Goal: Task Accomplishment & Management: Use online tool/utility

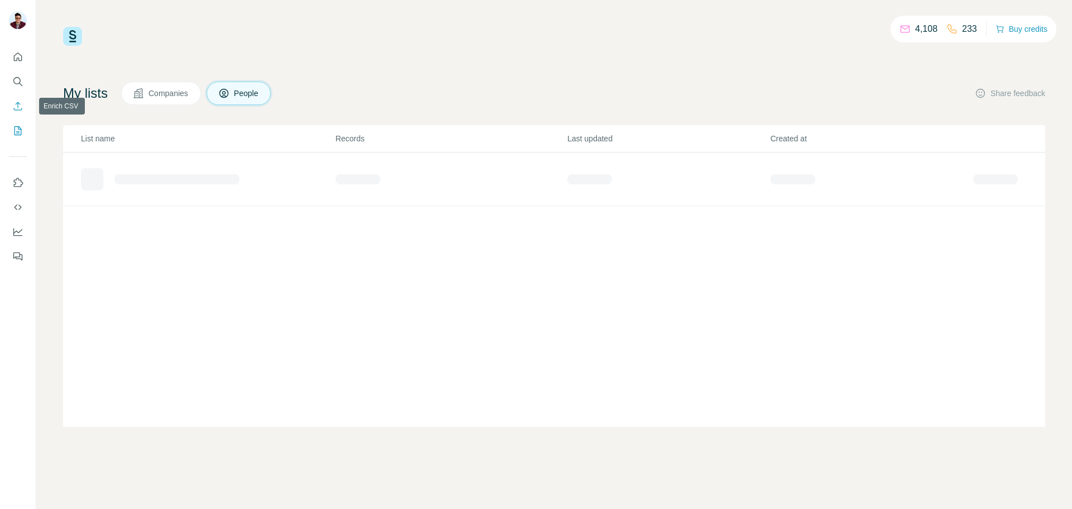
click at [25, 105] on button "Enrich CSV" at bounding box center [18, 106] width 18 height 20
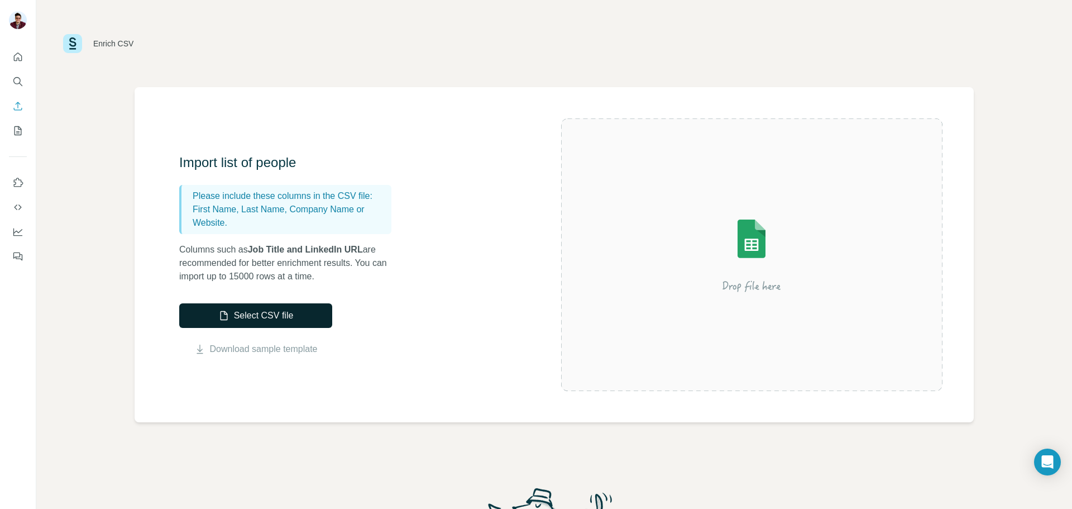
click at [256, 316] on button "Select CSV file" at bounding box center [255, 315] width 153 height 25
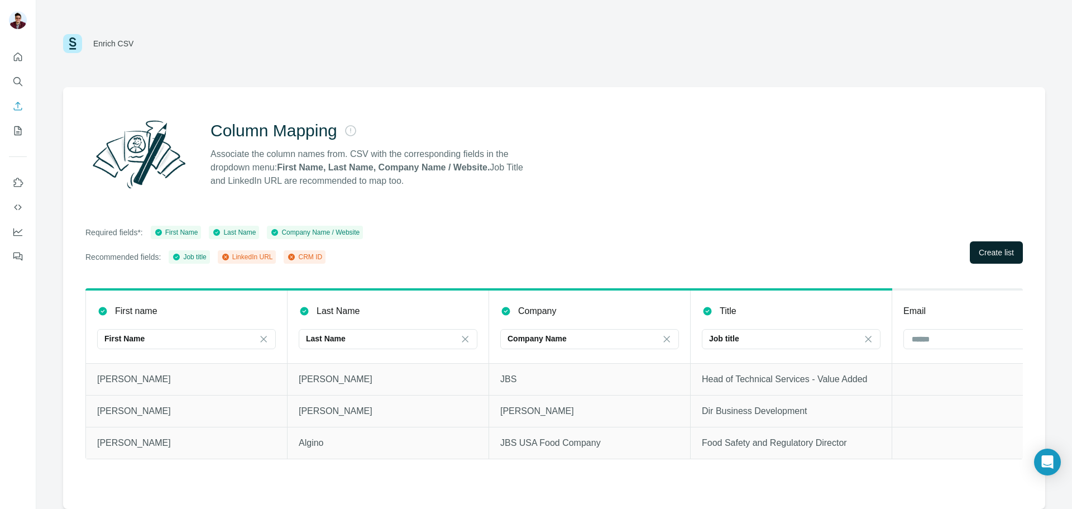
click at [999, 253] on span "Create list" at bounding box center [996, 252] width 35 height 11
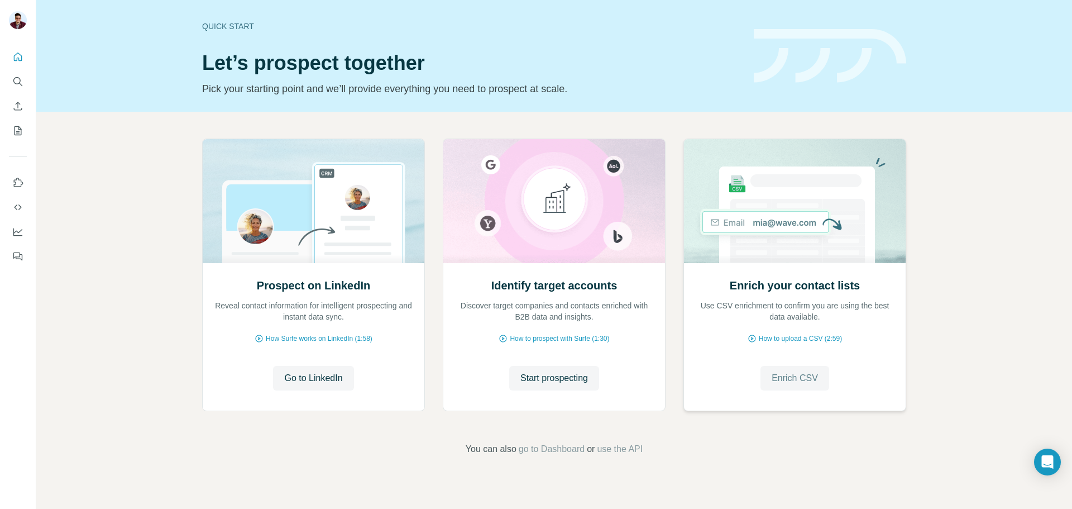
click at [795, 384] on span "Enrich CSV" at bounding box center [795, 377] width 46 height 13
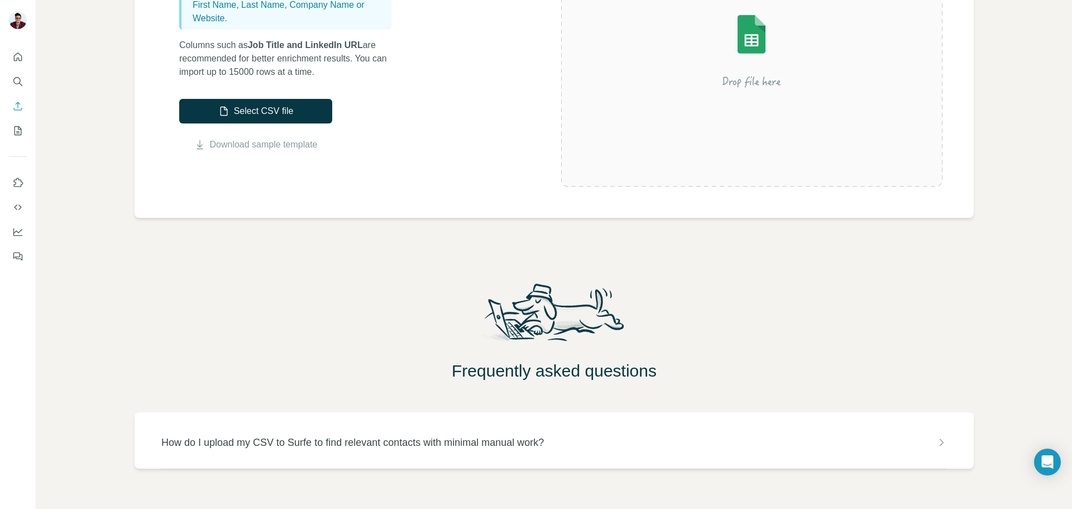
scroll to position [230, 0]
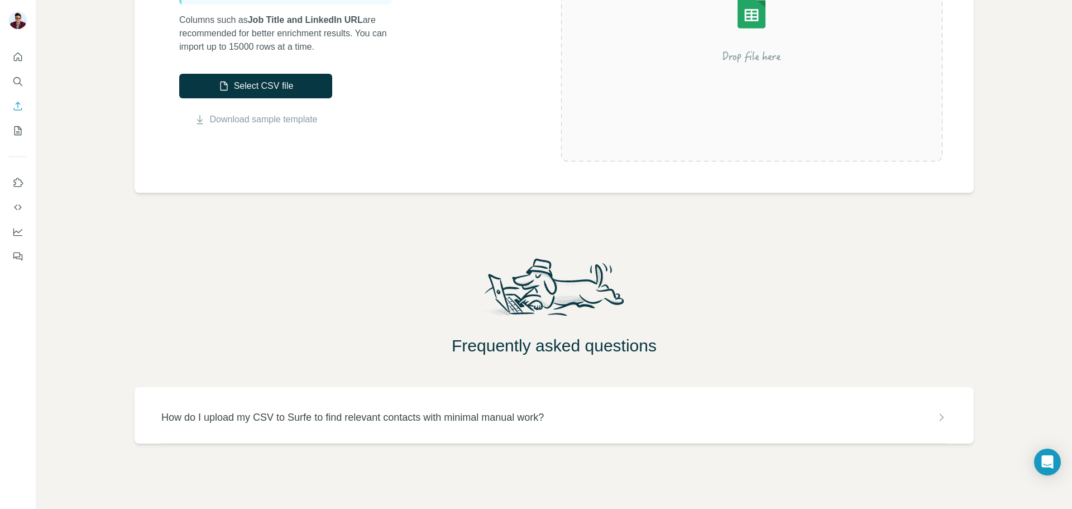
click at [328, 422] on p "How do I upload my CSV to Surfe to find relevant contacts with minimal manual w…" at bounding box center [352, 417] width 383 height 16
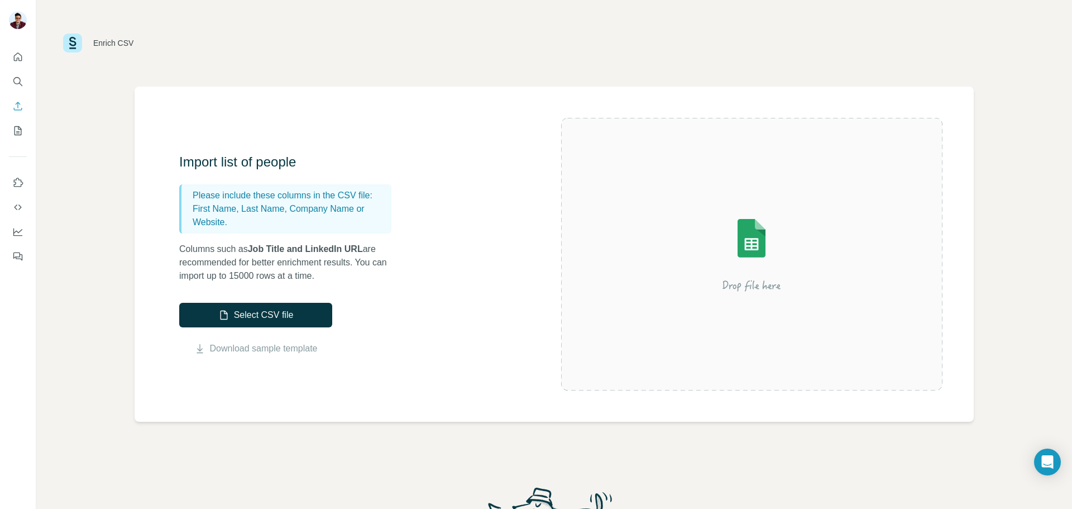
scroll to position [0, 0]
